Goal: Find specific page/section: Find specific page/section

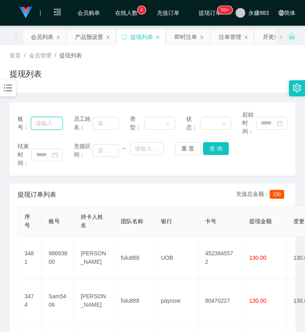
click at [47, 122] on input "text" at bounding box center [47, 123] width 32 height 13
paste input "[PERSON_NAME]"
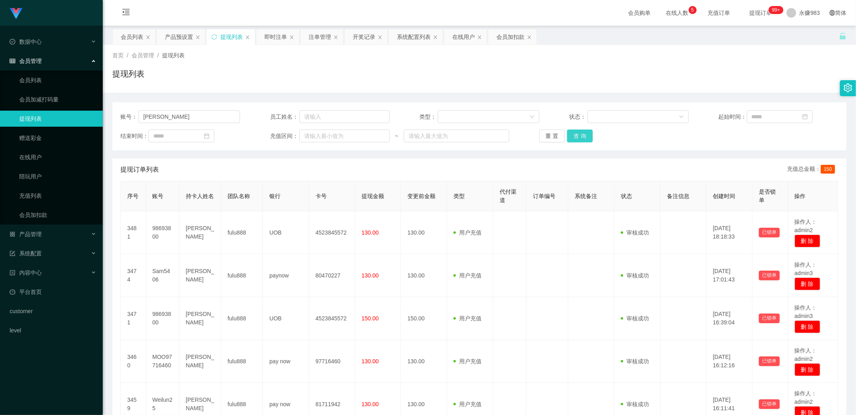
click at [579, 133] on button "查 询" at bounding box center [580, 136] width 26 height 13
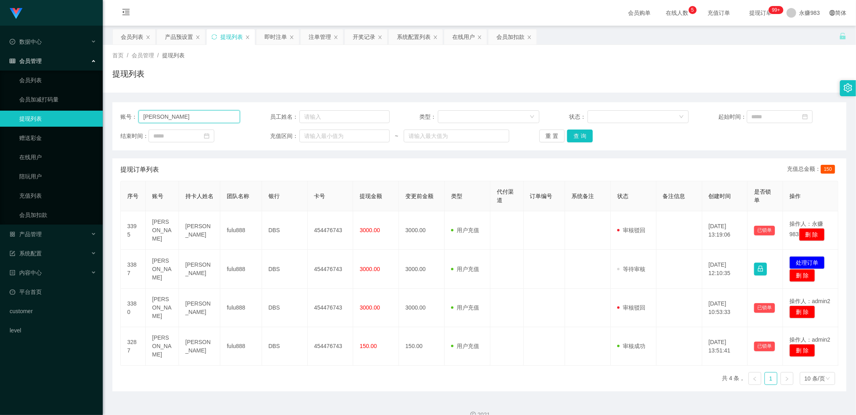
click at [190, 115] on input "[PERSON_NAME]" at bounding box center [189, 116] width 102 height 13
click at [209, 119] on input "[PERSON_NAME]" at bounding box center [189, 116] width 102 height 13
paste input "Kerlyn1467"
click at [576, 138] on button "查 询" at bounding box center [580, 136] width 26 height 13
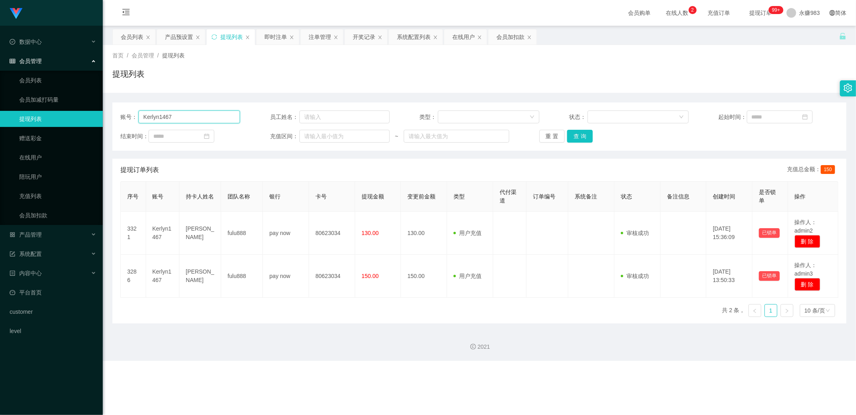
click at [195, 115] on input "Kerlyn1467" at bounding box center [189, 116] width 102 height 13
paste input "[PERSON_NAME]"
click at [580, 136] on button "查 询" at bounding box center [580, 136] width 26 height 13
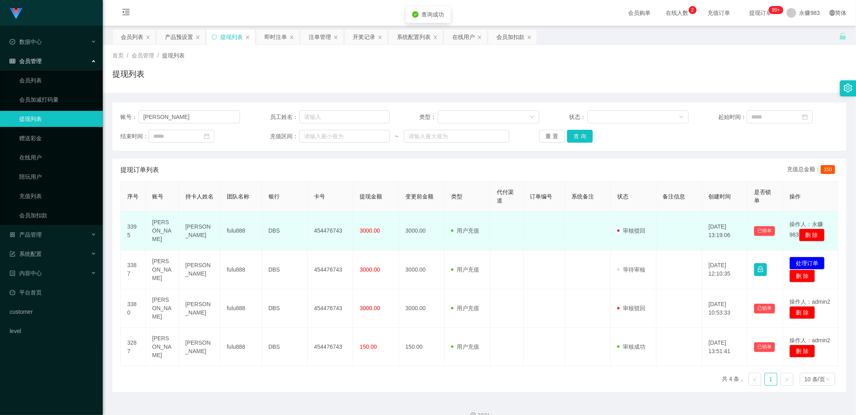
click at [193, 225] on td "[PERSON_NAME]" at bounding box center [199, 231] width 41 height 39
copy td "[PERSON_NAME]"
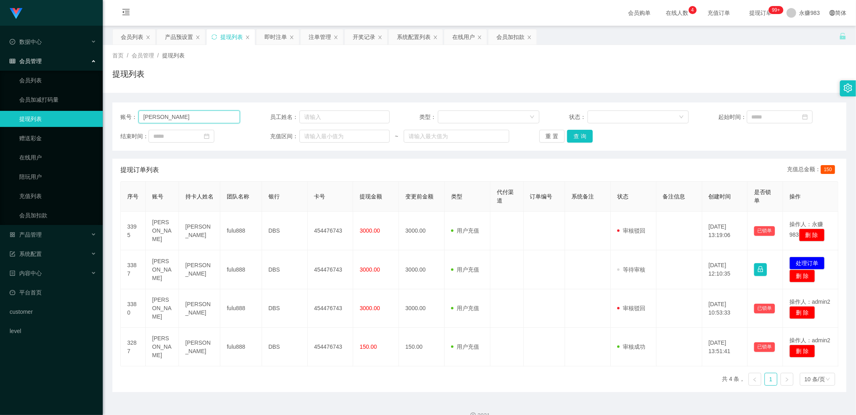
click at [185, 112] on input "[PERSON_NAME]" at bounding box center [189, 116] width 102 height 13
paste input "Kerlyn1467"
click at [572, 136] on button "查 询" at bounding box center [580, 136] width 26 height 13
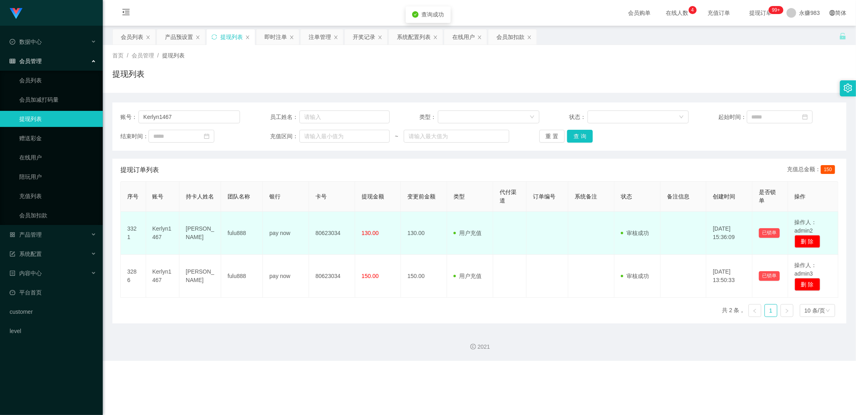
click at [163, 229] on td "Kerlyn1467" at bounding box center [162, 233] width 33 height 43
click at [203, 229] on td "[PERSON_NAME]" at bounding box center [200, 233] width 42 height 43
click at [197, 237] on td "[PERSON_NAME]" at bounding box center [200, 233] width 42 height 43
click at [197, 233] on td "[PERSON_NAME]" at bounding box center [200, 233] width 42 height 43
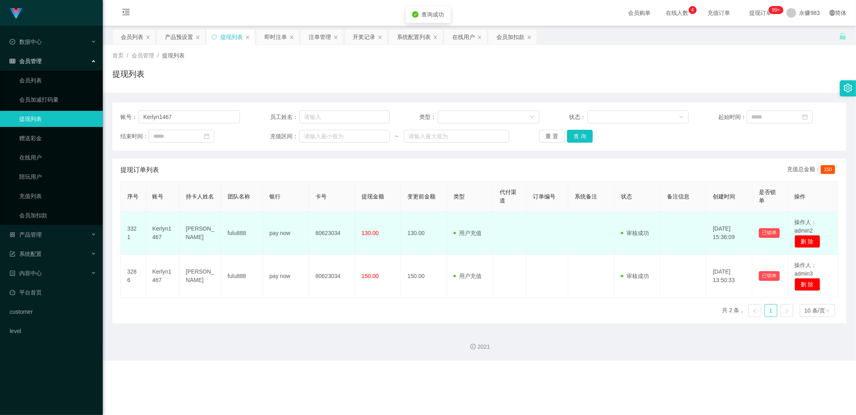
click at [197, 233] on td "[PERSON_NAME]" at bounding box center [200, 233] width 42 height 43
click at [195, 234] on td "[PERSON_NAME]" at bounding box center [200, 233] width 42 height 43
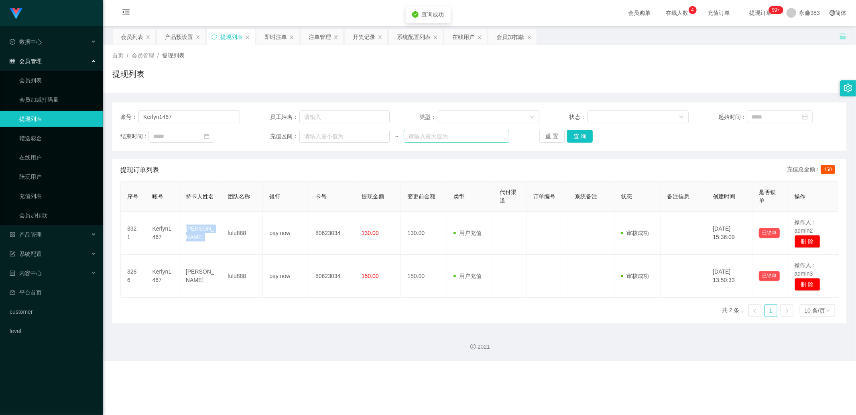
copy td "[PERSON_NAME]"
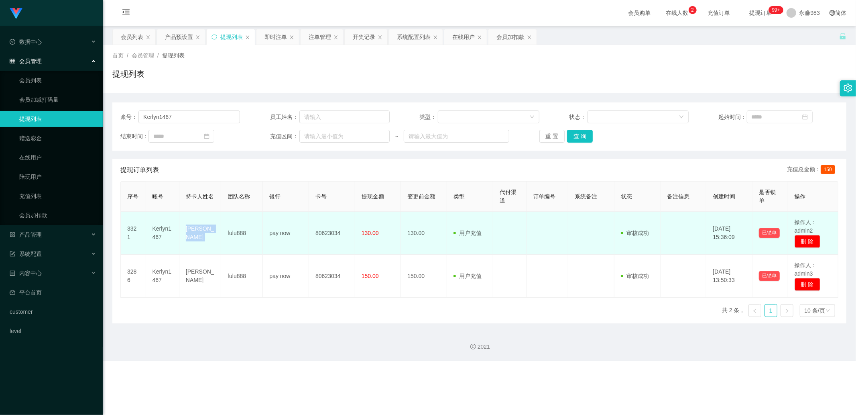
click at [195, 232] on td "[PERSON_NAME]" at bounding box center [200, 233] width 42 height 43
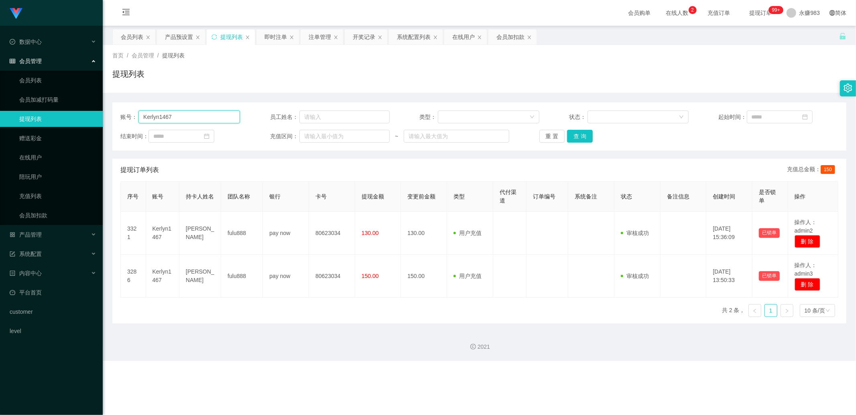
click at [183, 115] on input "Kerlyn1467" at bounding box center [189, 116] width 102 height 13
paste input "Anna1818"
click at [586, 136] on button "查 询" at bounding box center [580, 136] width 26 height 13
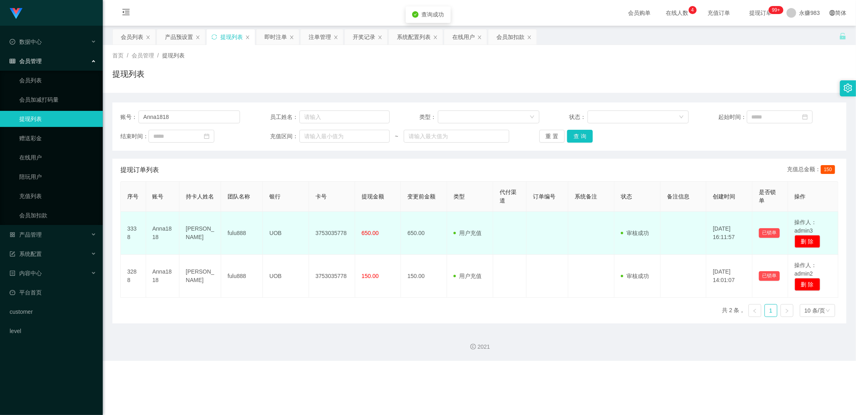
click at [198, 235] on td "[PERSON_NAME]" at bounding box center [200, 233] width 42 height 43
copy td "[PERSON_NAME]"
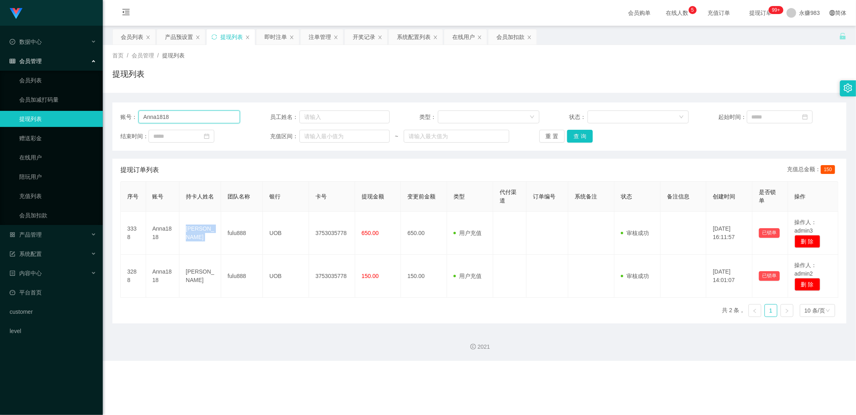
click at [195, 115] on input "Anna1818" at bounding box center [189, 116] width 102 height 13
click at [194, 115] on input "Anna1818" at bounding box center [189, 116] width 102 height 13
paste input "xiaoye1396"
click at [579, 137] on button "查 询" at bounding box center [580, 136] width 26 height 13
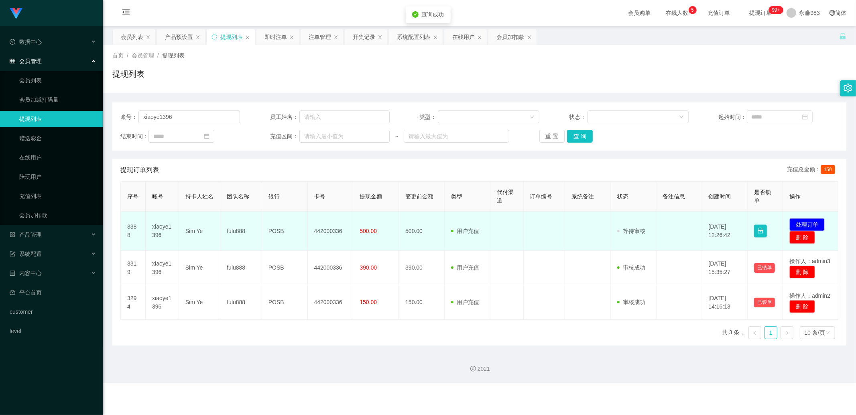
click at [161, 229] on td "xiaoye1396" at bounding box center [162, 231] width 33 height 39
click at [192, 230] on td "Sim Ye" at bounding box center [199, 231] width 41 height 39
copy td "Sim Ye"
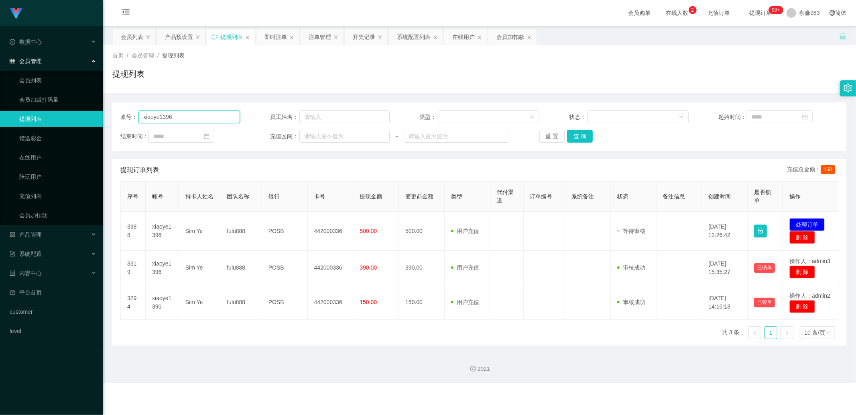
drag, startPoint x: 180, startPoint y: 115, endPoint x: -108, endPoint y: 83, distance: 289.1
click at [0, 83] on html "Shopee工作台代理端 数据中心 会员管理 会员列表 会员加减打码量 提现列表 赠送彩金 在线用户 陪玩用户 充值列表 会员加扣款 产品管理 系统配置 内容…" at bounding box center [428, 207] width 856 height 415
paste input "tongwei70"
click at [579, 133] on button "查 询" at bounding box center [580, 136] width 26 height 13
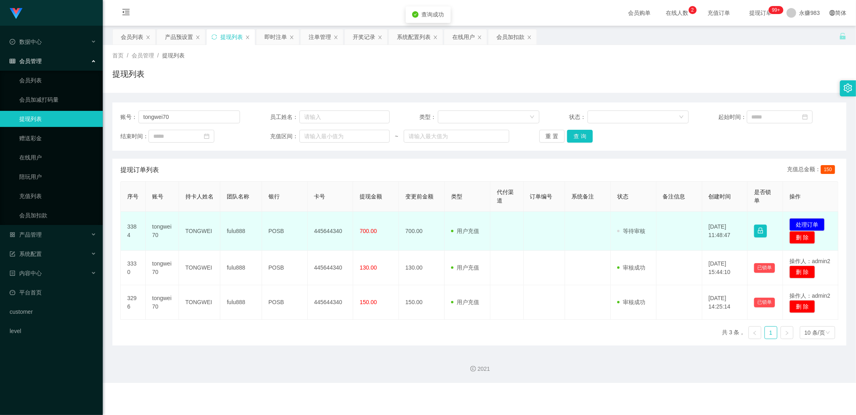
click at [196, 226] on td "TONGWEI" at bounding box center [199, 231] width 41 height 39
copy td "TONGWEI"
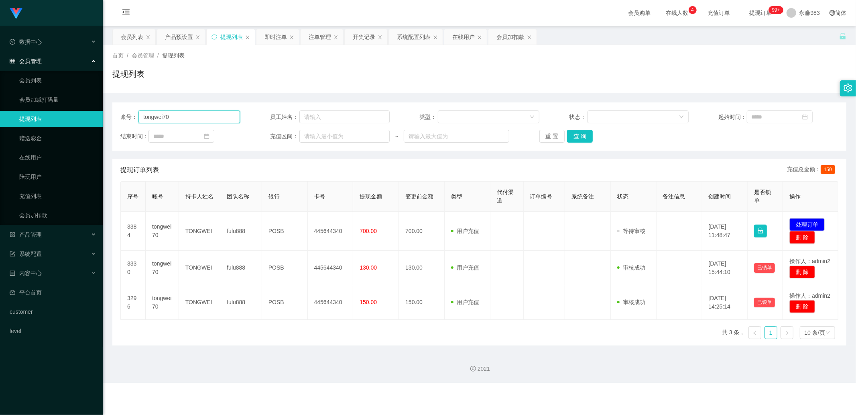
click at [180, 122] on input "tongwei70" at bounding box center [189, 116] width 102 height 13
paste input "Kerlyn1467"
type input "Kerlyn1467"
click at [580, 138] on button "查 询" at bounding box center [580, 136] width 26 height 13
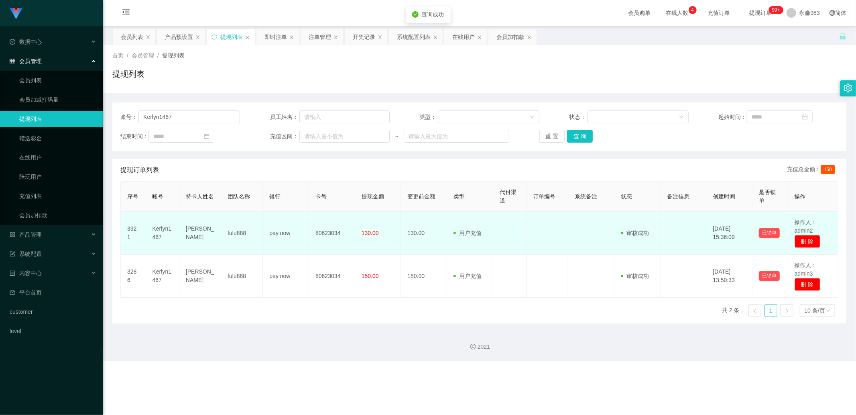
click at [189, 232] on td "[PERSON_NAME]" at bounding box center [200, 233] width 42 height 43
click at [192, 232] on td "[PERSON_NAME]" at bounding box center [200, 233] width 42 height 43
click at [195, 236] on td "[PERSON_NAME]" at bounding box center [200, 233] width 42 height 43
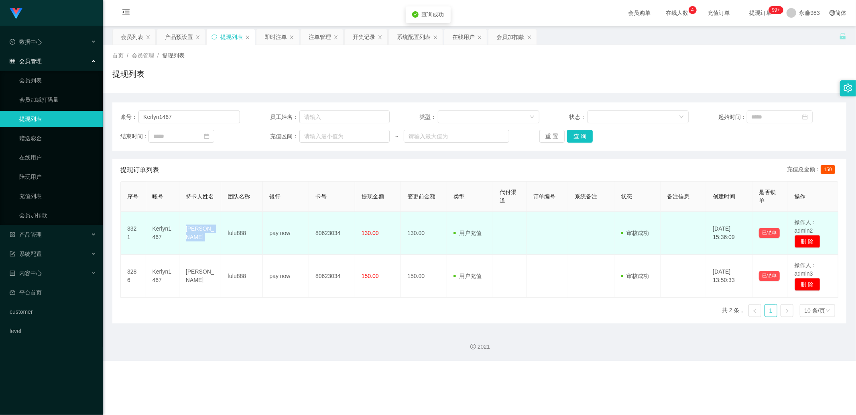
click at [195, 236] on td "[PERSON_NAME]" at bounding box center [200, 233] width 42 height 43
copy td "[PERSON_NAME]"
